Goal: Communication & Community: Share content

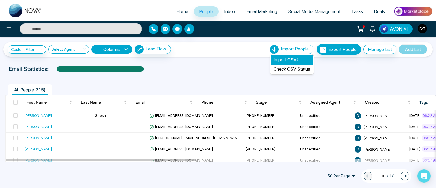
click at [279, 58] on li "Import CSV?" at bounding box center [292, 59] width 42 height 9
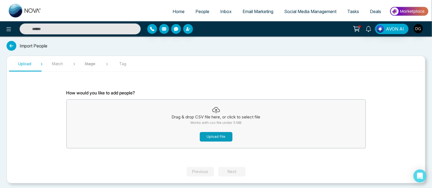
click at [225, 135] on button "Upload File" at bounding box center [216, 137] width 33 height 10
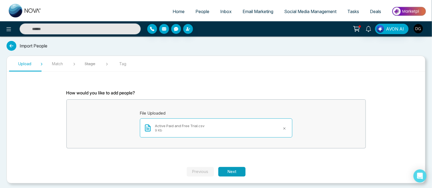
click at [237, 170] on button "Next" at bounding box center [231, 172] width 27 height 10
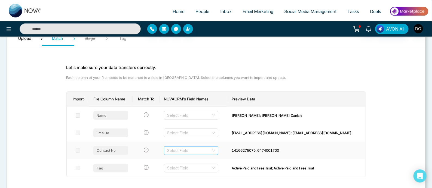
scroll to position [57, 0]
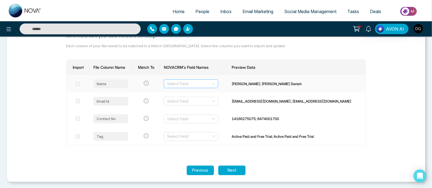
click at [211, 86] on input "search" at bounding box center [189, 84] width 44 height 8
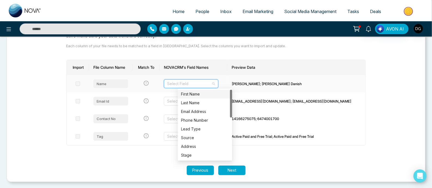
click at [199, 94] on div "First Name" at bounding box center [205, 94] width 48 height 6
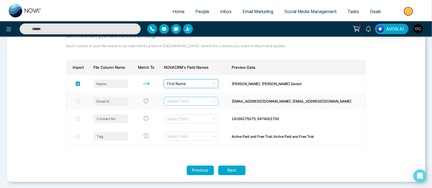
click at [199, 101] on input "search" at bounding box center [189, 101] width 44 height 8
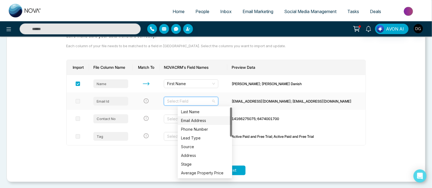
click at [193, 120] on div "Email Address" at bounding box center [205, 120] width 48 height 6
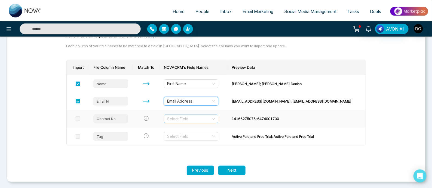
click at [195, 116] on input "search" at bounding box center [189, 119] width 44 height 8
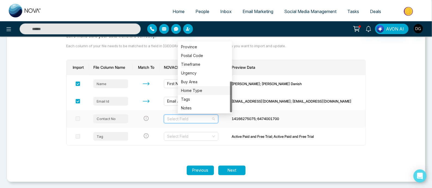
scroll to position [0, 0]
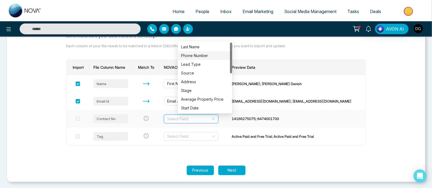
click at [200, 56] on div "Phone Number" at bounding box center [205, 56] width 48 height 6
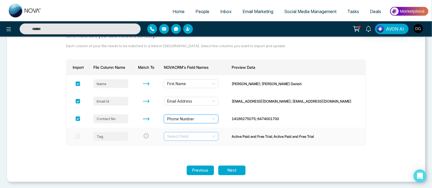
click at [200, 137] on input "search" at bounding box center [189, 136] width 44 height 8
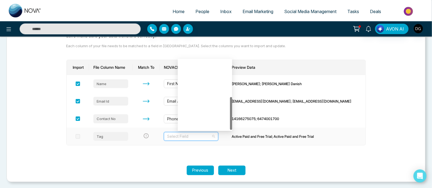
scroll to position [78, 0]
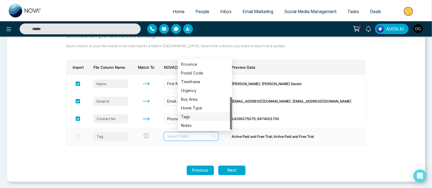
click at [197, 116] on div "Tags" at bounding box center [205, 117] width 48 height 6
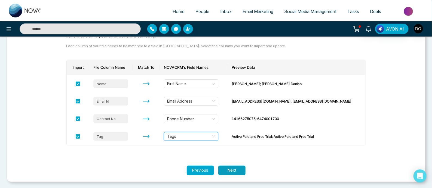
click at [234, 170] on button "Next" at bounding box center [231, 170] width 27 height 10
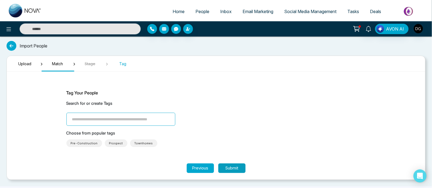
scroll to position [0, 0]
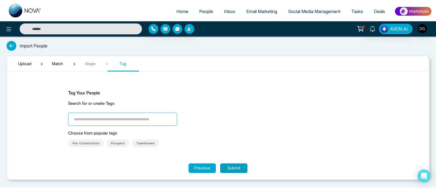
click at [233, 167] on button "Submit" at bounding box center [233, 168] width 27 height 10
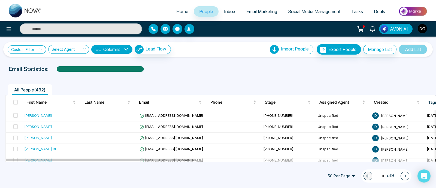
click at [31, 48] on link "Custom Filter" at bounding box center [27, 49] width 38 height 8
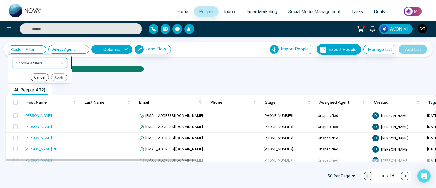
click at [32, 59] on input "search" at bounding box center [38, 62] width 44 height 8
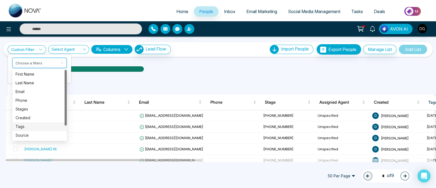
click at [22, 124] on div "Tags" at bounding box center [40, 126] width 48 height 6
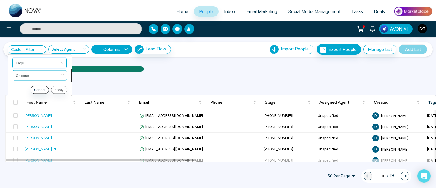
click at [32, 77] on input "search" at bounding box center [38, 74] width 44 height 8
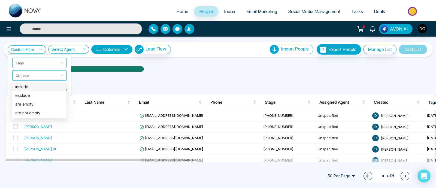
click at [33, 85] on div "include" at bounding box center [39, 87] width 48 height 6
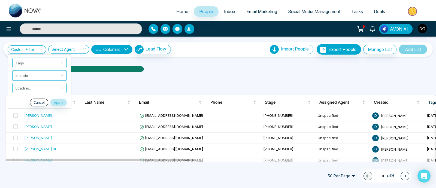
click at [33, 85] on input "search" at bounding box center [38, 87] width 44 height 8
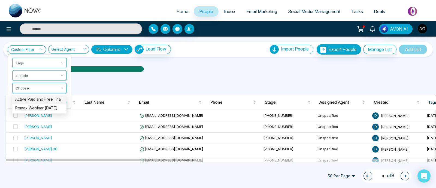
click at [37, 99] on div "Active Paid and Free Trial" at bounding box center [39, 99] width 48 height 6
click at [59, 102] on button "Apply" at bounding box center [58, 102] width 16 height 8
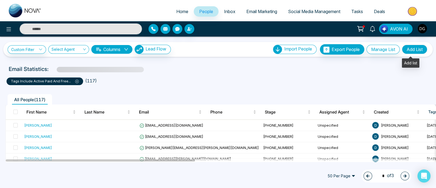
click at [410, 50] on button "Add List" at bounding box center [414, 49] width 25 height 9
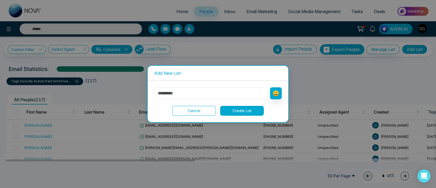
click at [192, 97] on input "text" at bounding box center [211, 93] width 114 height 12
type input "**********"
click at [255, 114] on button "Create List" at bounding box center [242, 111] width 44 height 10
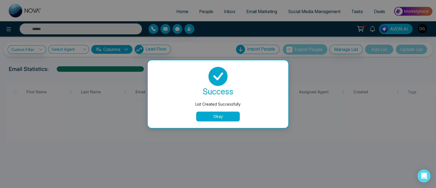
click at [217, 115] on button "Okay" at bounding box center [218, 116] width 44 height 10
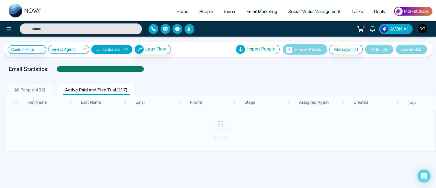
click at [41, 89] on span "All People ( 432 )" at bounding box center [30, 89] width 36 height 5
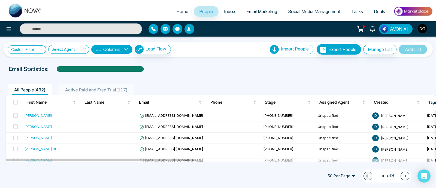
click at [40, 50] on icon at bounding box center [41, 49] width 4 height 4
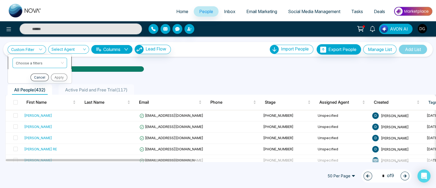
click at [28, 61] on input "search" at bounding box center [38, 62] width 44 height 8
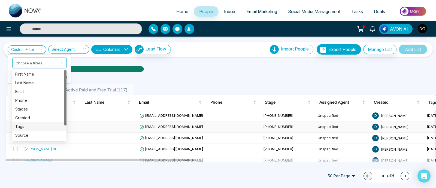
click at [22, 123] on div "Tags" at bounding box center [39, 126] width 48 height 6
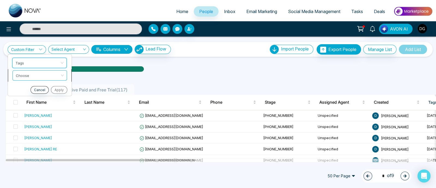
click at [36, 73] on input "search" at bounding box center [38, 74] width 44 height 8
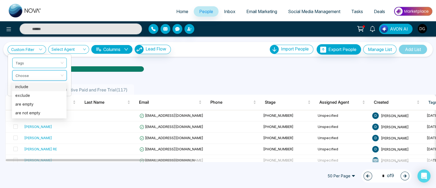
click at [30, 88] on div "include" at bounding box center [39, 87] width 48 height 6
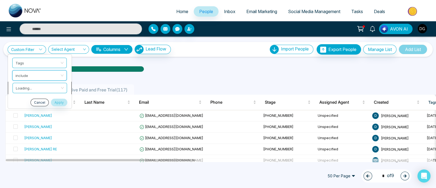
click at [30, 86] on input "search" at bounding box center [38, 87] width 44 height 8
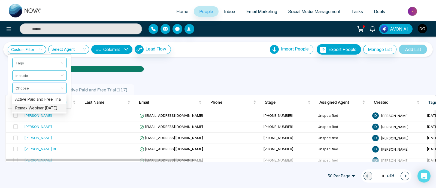
click at [28, 108] on div "Remax Webinar 7th Oct 25" at bounding box center [39, 108] width 48 height 6
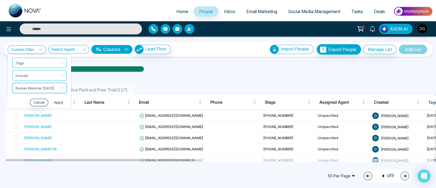
click at [61, 101] on button "Apply" at bounding box center [58, 102] width 16 height 8
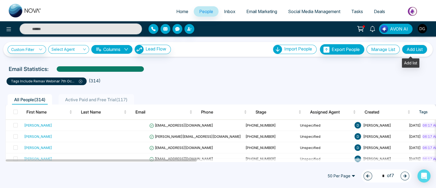
click at [407, 45] on button "Add List" at bounding box center [414, 49] width 25 height 9
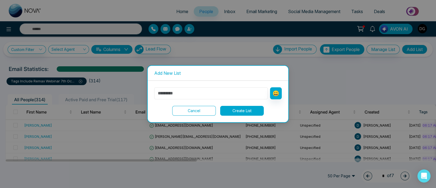
click at [221, 87] on input "text" at bounding box center [211, 93] width 114 height 12
type input "**********"
click at [238, 111] on button "Create List" at bounding box center [242, 111] width 44 height 10
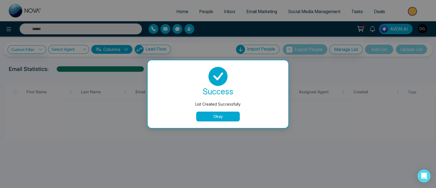
click at [214, 112] on button "Okay" at bounding box center [218, 116] width 44 height 10
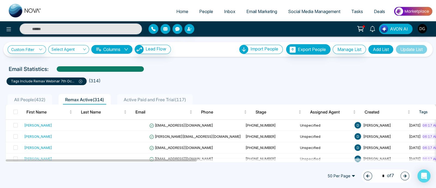
click at [42, 98] on span "All People ( 432 )" at bounding box center [30, 99] width 36 height 5
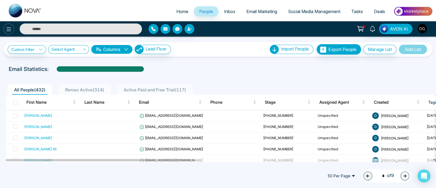
click at [8, 28] on icon at bounding box center [8, 29] width 7 height 7
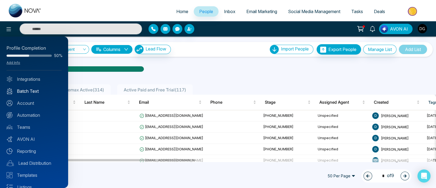
click at [20, 90] on link "Batch Text" at bounding box center [34, 91] width 55 height 7
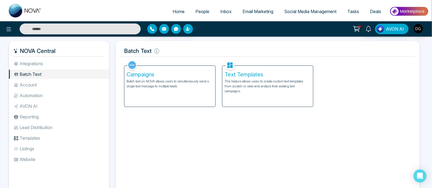
click at [228, 81] on p "This feature allows users to create custom text templates from scratch or view …" at bounding box center [268, 86] width 87 height 15
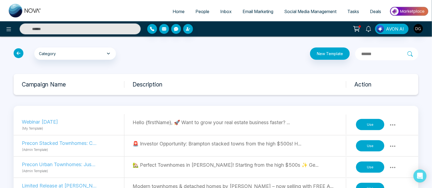
click at [369, 124] on button "Use" at bounding box center [370, 124] width 28 height 11
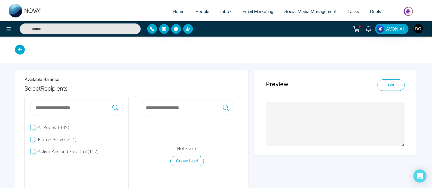
type textarea "**********"
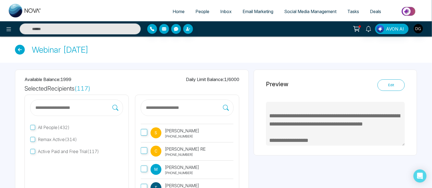
scroll to position [76, 0]
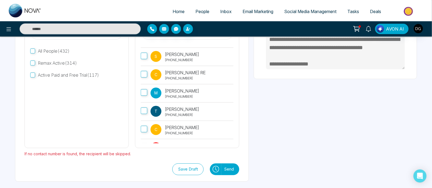
click at [226, 166] on button "Send" at bounding box center [230, 169] width 18 height 12
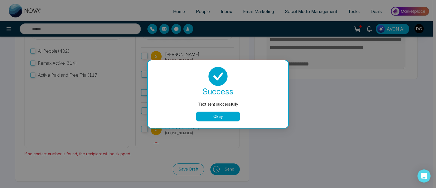
click at [226, 117] on button "Okay" at bounding box center [218, 116] width 44 height 10
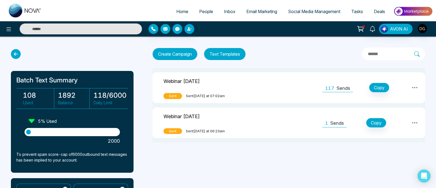
click at [251, 86] on td "Webinar 7th October 2025 Sent Sent today at 07:02am" at bounding box center [203, 87] width 100 height 31
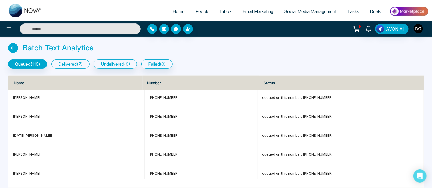
click at [80, 65] on button "delivered ( 7 )" at bounding box center [70, 63] width 38 height 9
click at [174, 15] on link "Home" at bounding box center [178, 11] width 23 height 10
select select "*"
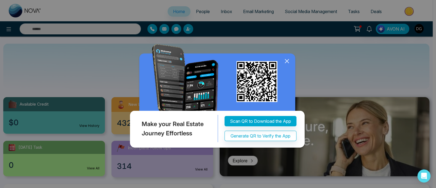
click at [288, 60] on icon at bounding box center [287, 61] width 4 height 4
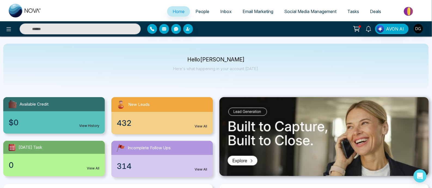
click at [198, 7] on link "People" at bounding box center [202, 11] width 25 height 10
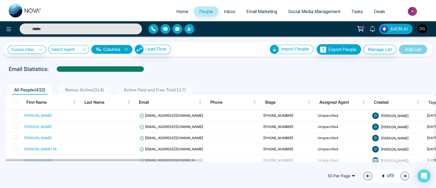
click at [182, 11] on span "Home" at bounding box center [182, 11] width 12 height 5
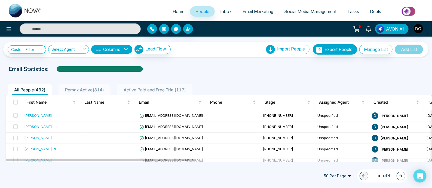
select select "*"
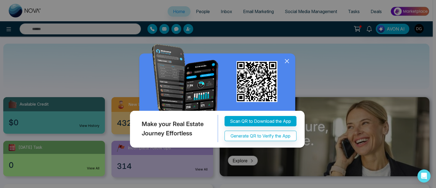
click at [287, 62] on icon at bounding box center [287, 61] width 8 height 8
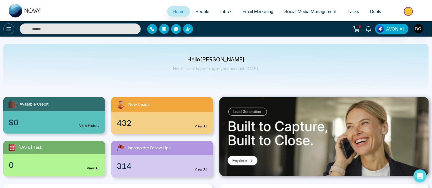
click at [10, 29] on icon at bounding box center [8, 29] width 7 height 7
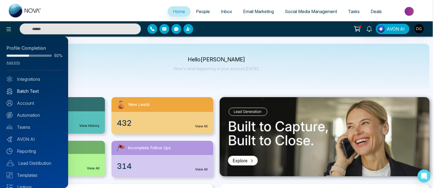
click at [38, 90] on link "Batch Text" at bounding box center [34, 91] width 55 height 7
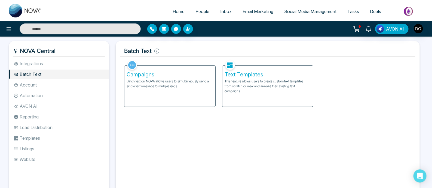
click at [197, 86] on p "Batch text on NOVA allows users to simultaneously send a single text message to…" at bounding box center [170, 84] width 87 height 10
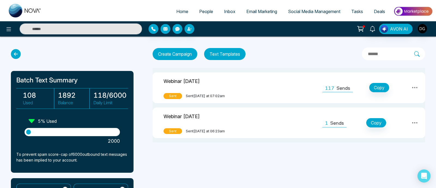
click at [254, 87] on td at bounding box center [284, 87] width 64 height 31
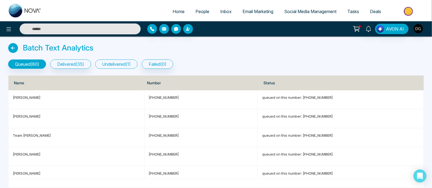
click at [126, 62] on button "undelivered ( 1 )" at bounding box center [116, 63] width 42 height 9
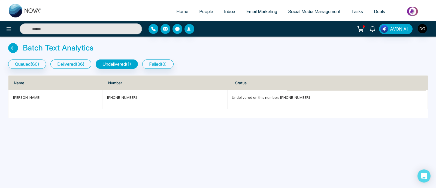
click at [74, 64] on button "delivered ( 36 )" at bounding box center [70, 63] width 41 height 9
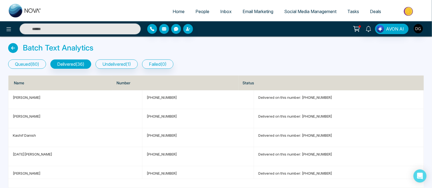
click at [32, 63] on button "queued ( 80 )" at bounding box center [27, 63] width 38 height 9
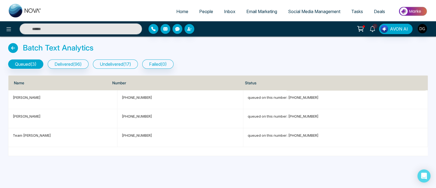
click at [123, 66] on button "undelivered ( 17 )" at bounding box center [115, 63] width 45 height 9
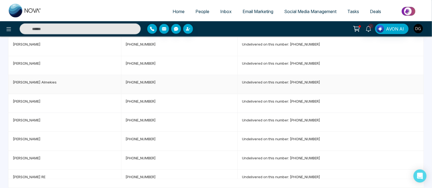
scroll to position [232, 0]
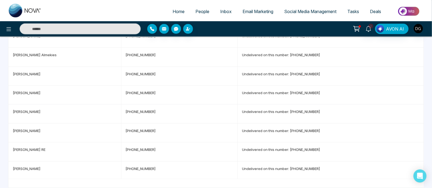
click at [173, 13] on span "Home" at bounding box center [179, 11] width 12 height 5
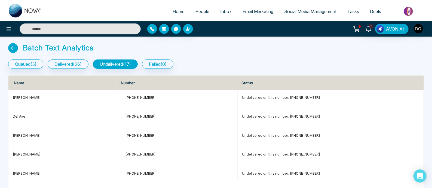
select select "*"
